Goal: Transaction & Acquisition: Purchase product/service

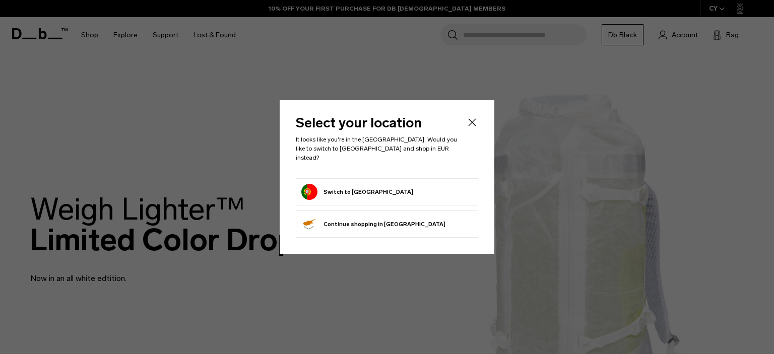
click at [370, 187] on button "Switch to [GEOGRAPHIC_DATA]" at bounding box center [357, 192] width 112 height 16
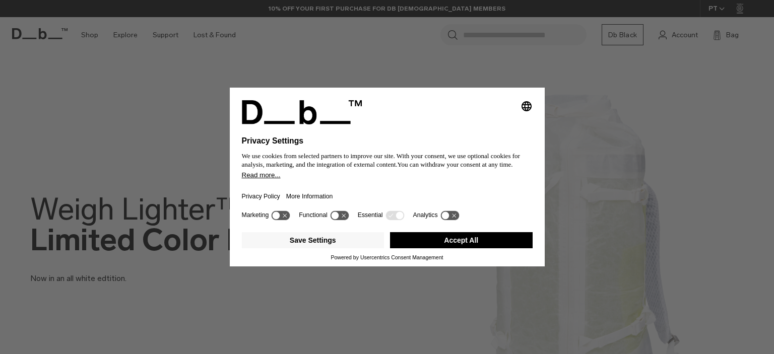
click at [452, 241] on button "Accept All" at bounding box center [461, 240] width 143 height 16
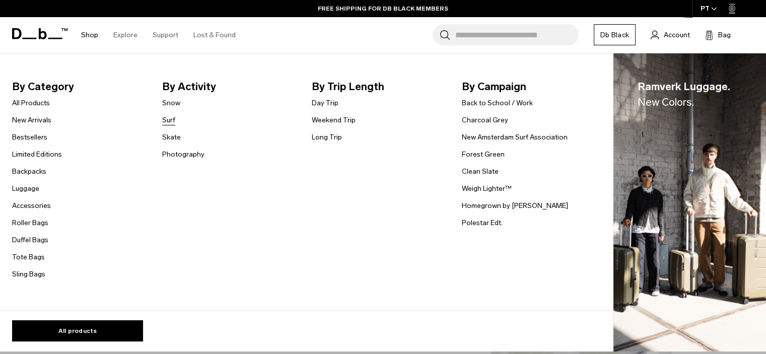
click at [166, 121] on link "Surf" at bounding box center [168, 120] width 13 height 11
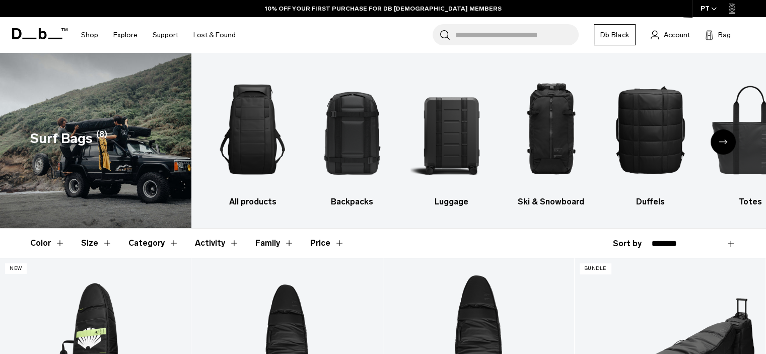
scroll to position [57, 0]
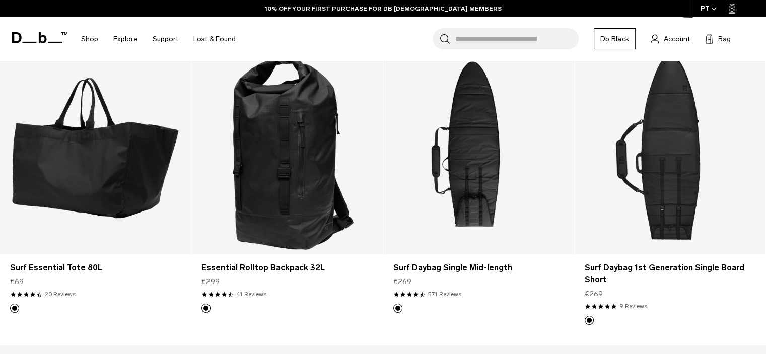
drag, startPoint x: 770, startPoint y: 50, endPoint x: 772, endPoint y: 169, distance: 118.4
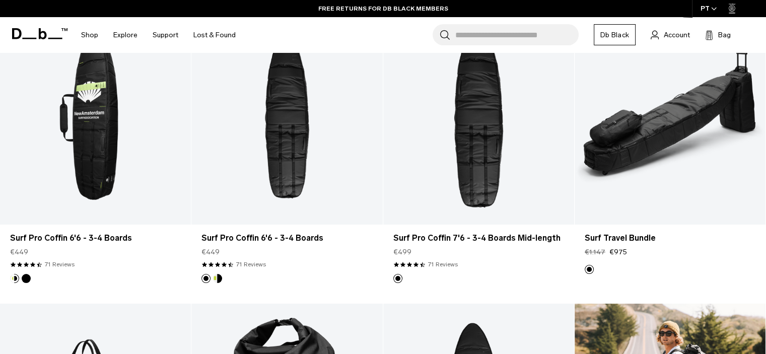
scroll to position [0, 0]
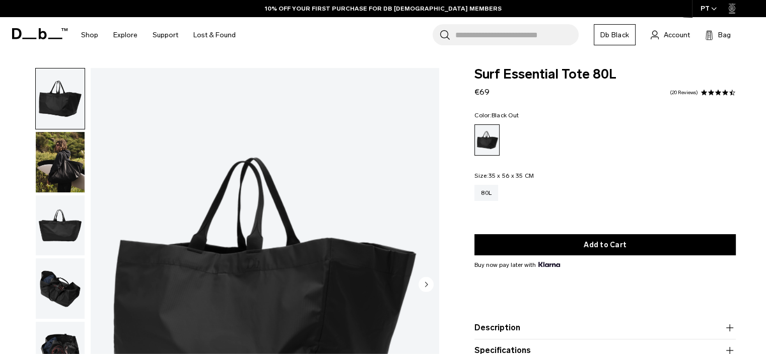
click at [62, 342] on img "button" at bounding box center [60, 352] width 49 height 60
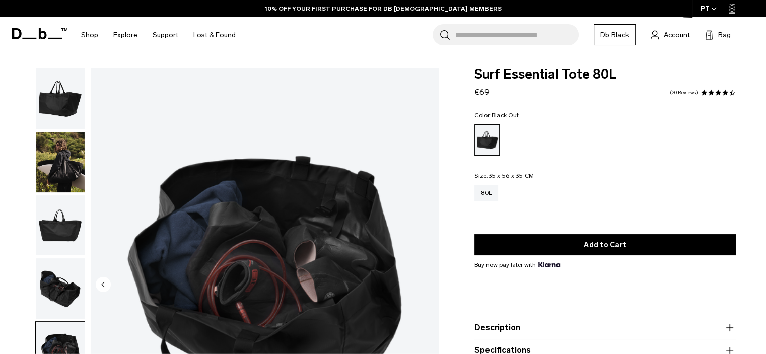
click at [60, 306] on img "button" at bounding box center [60, 288] width 49 height 60
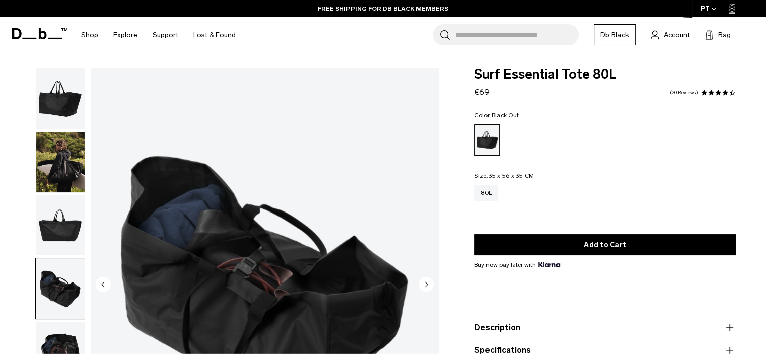
click at [61, 344] on img "button" at bounding box center [60, 352] width 49 height 60
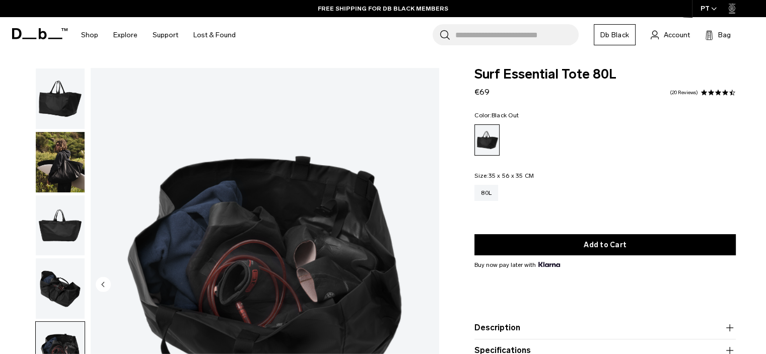
click at [62, 232] on img "button" at bounding box center [60, 225] width 49 height 60
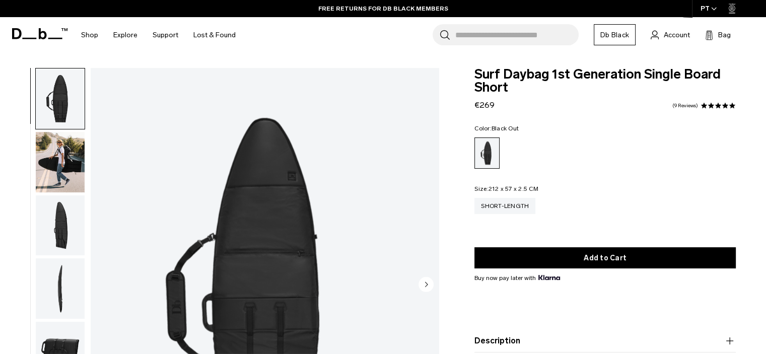
click at [69, 237] on img "button" at bounding box center [60, 225] width 49 height 60
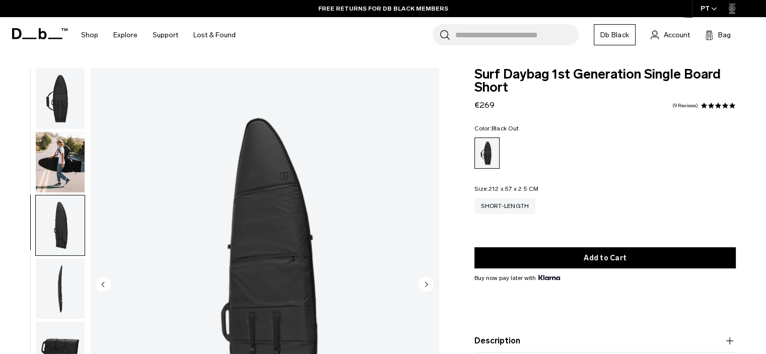
scroll to position [7, 0]
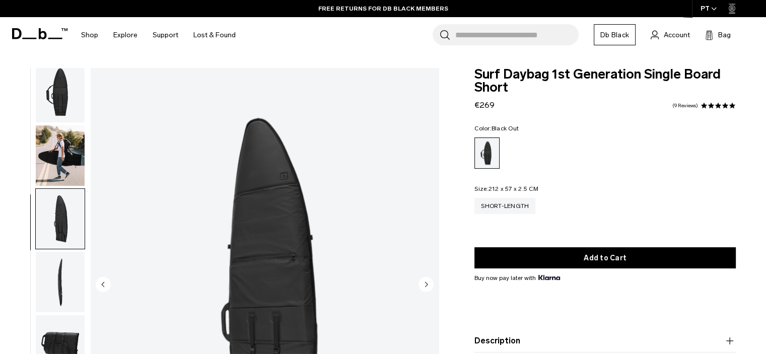
click at [64, 278] on img "button" at bounding box center [60, 282] width 49 height 60
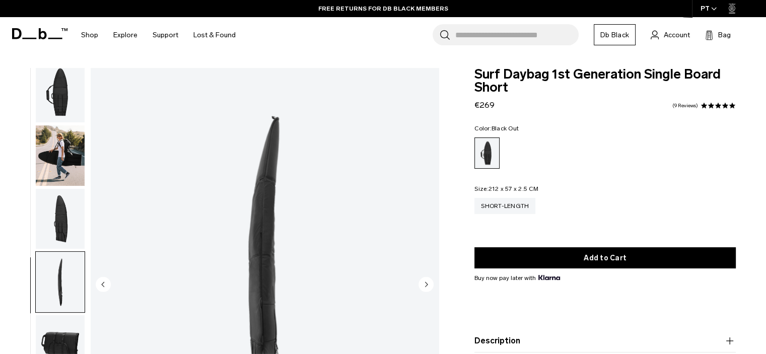
click at [58, 227] on img "button" at bounding box center [60, 219] width 49 height 60
